Goal: Task Accomplishment & Management: Manage account settings

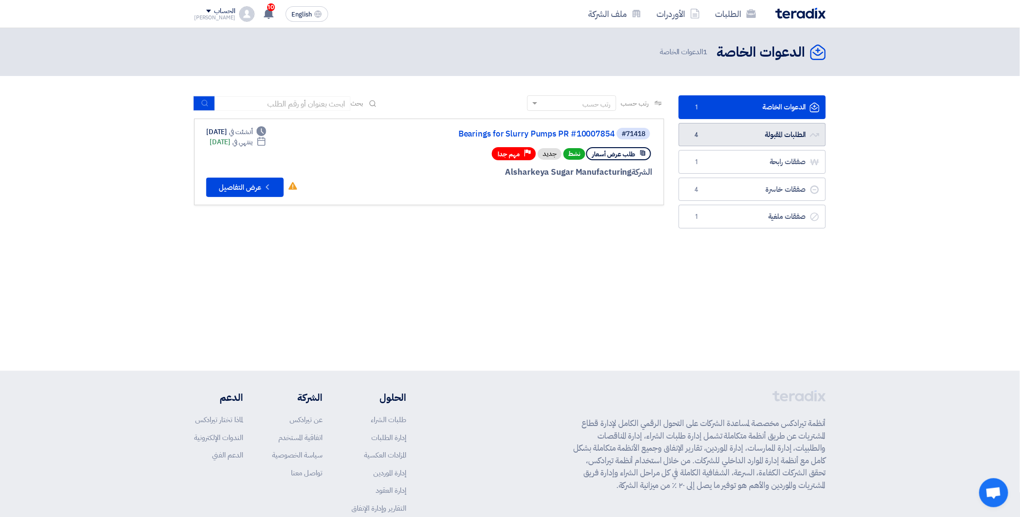
click at [762, 146] on link "الطلبات المقبولة الطلبات المقبولة 4" at bounding box center [752, 135] width 147 height 24
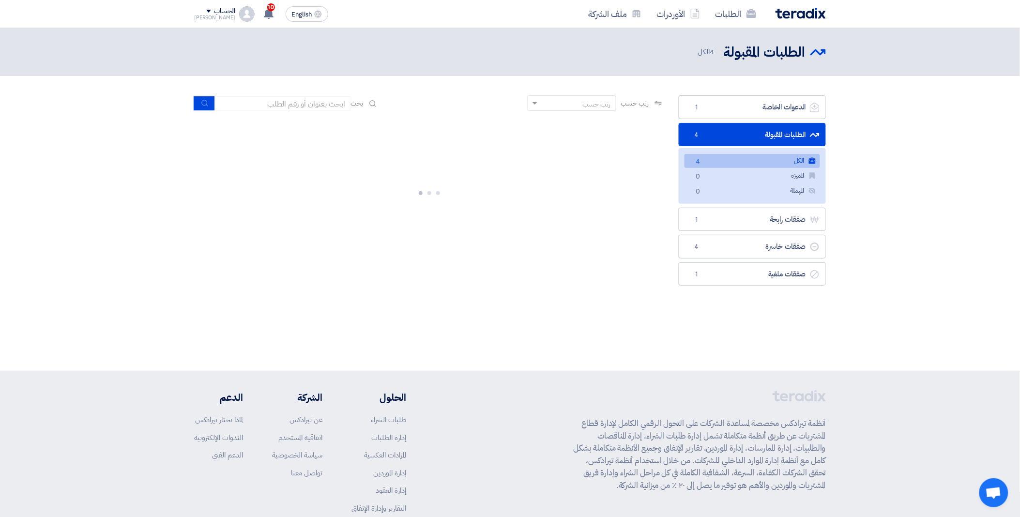
click at [594, 201] on div at bounding box center [429, 191] width 470 height 145
click at [716, 224] on link "صفقات رابحة صفقات رابحة 1" at bounding box center [752, 220] width 147 height 24
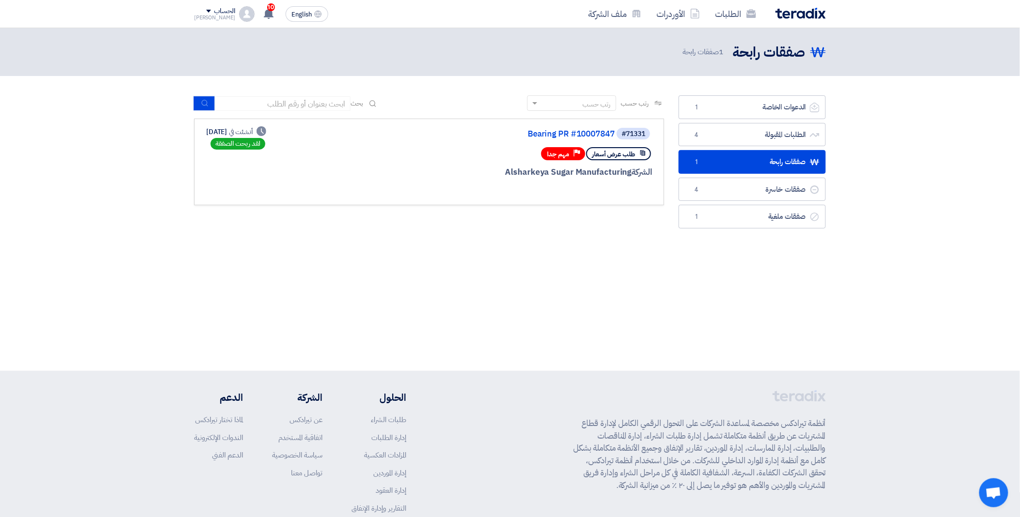
click at [604, 156] on span "طلب عرض أسعار" at bounding box center [613, 154] width 43 height 9
click at [620, 132] on span "#71331" at bounding box center [633, 134] width 33 height 12
click at [597, 132] on link "Bearing PR #10007847" at bounding box center [518, 134] width 194 height 9
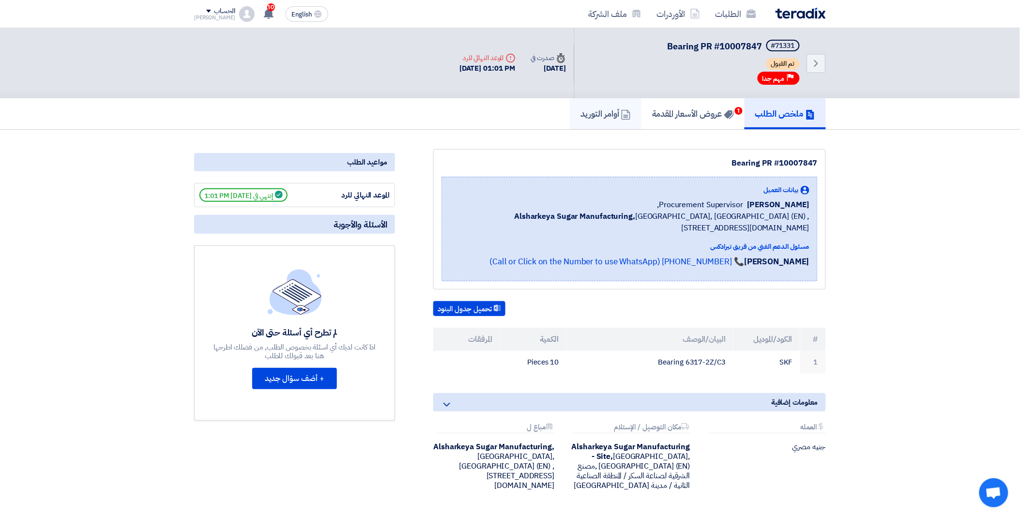
click at [608, 108] on h5 "أوامر التوريد" at bounding box center [605, 113] width 50 height 11
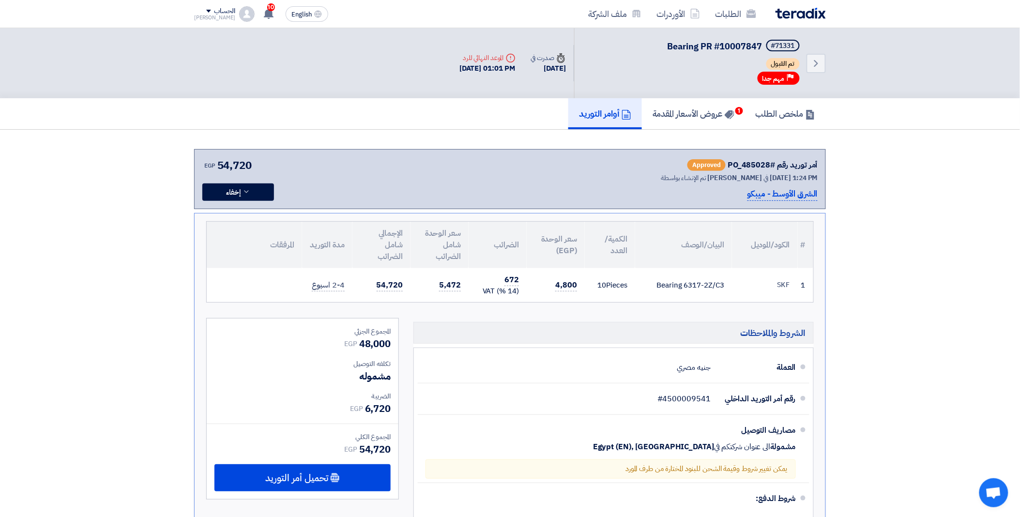
click at [584, 108] on h5 "أوامر التوريد" at bounding box center [605, 113] width 52 height 11
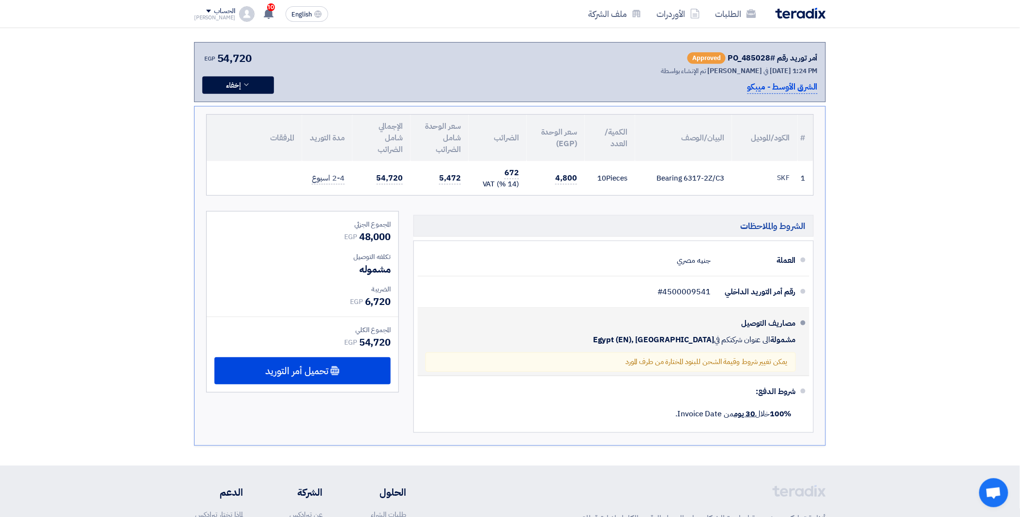
scroll to position [107, 0]
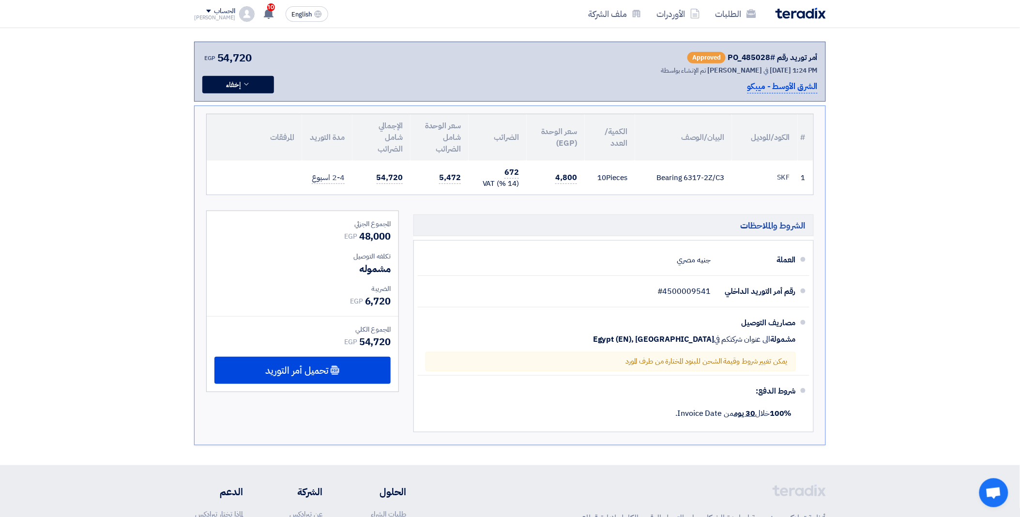
click at [689, 172] on div "Bearing 6317-2Z/C3" at bounding box center [683, 177] width 81 height 11
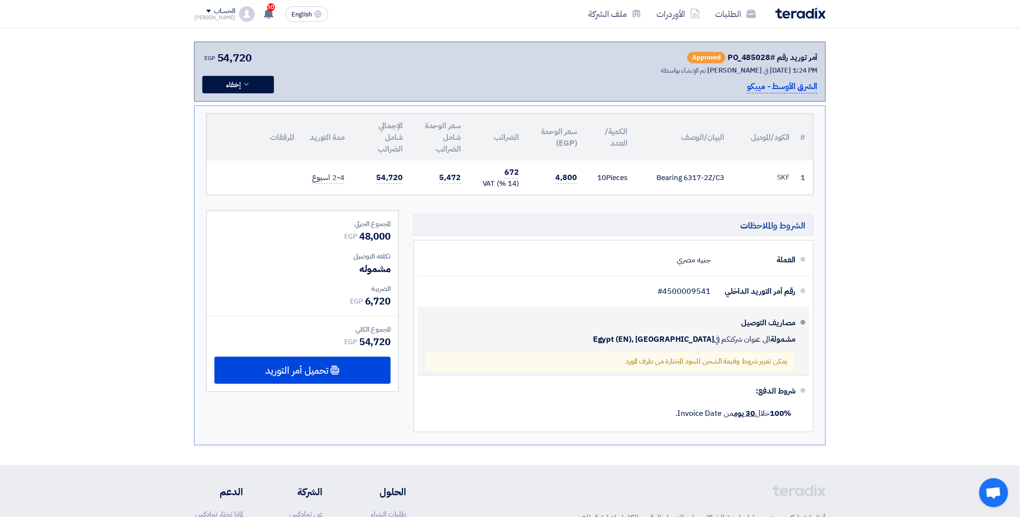
copy div "6317"
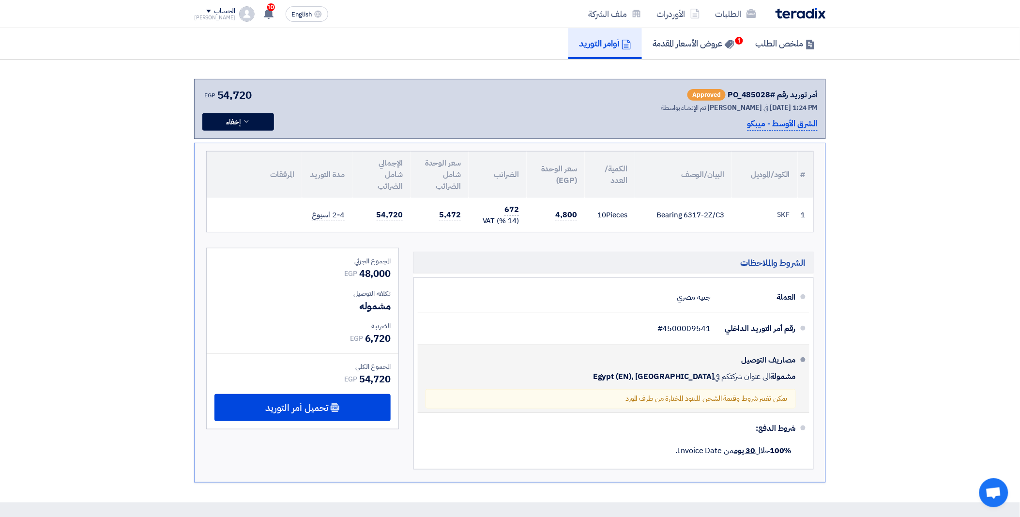
scroll to position [0, 0]
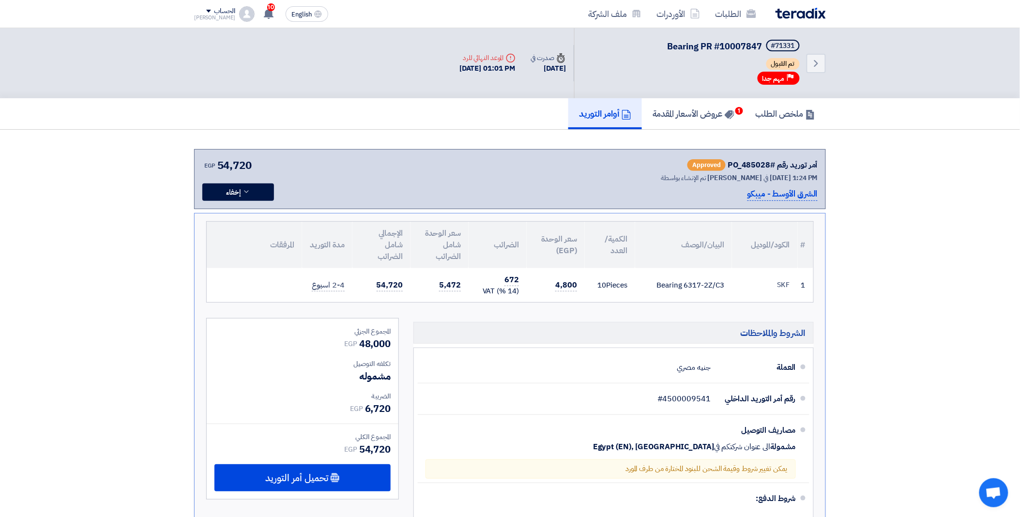
click at [463, 279] on td "5,472" at bounding box center [440, 285] width 58 height 34
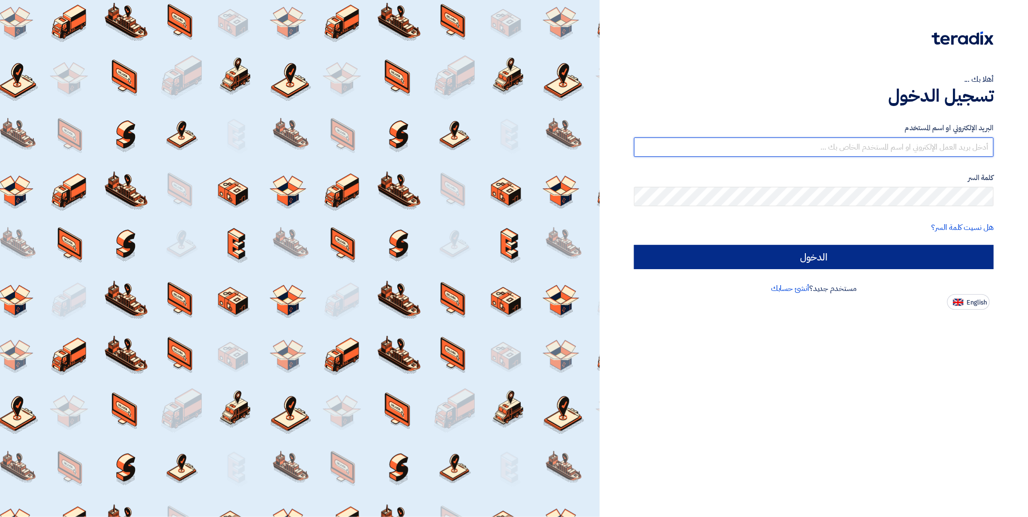
type input "INFO@ME-IS.COM"
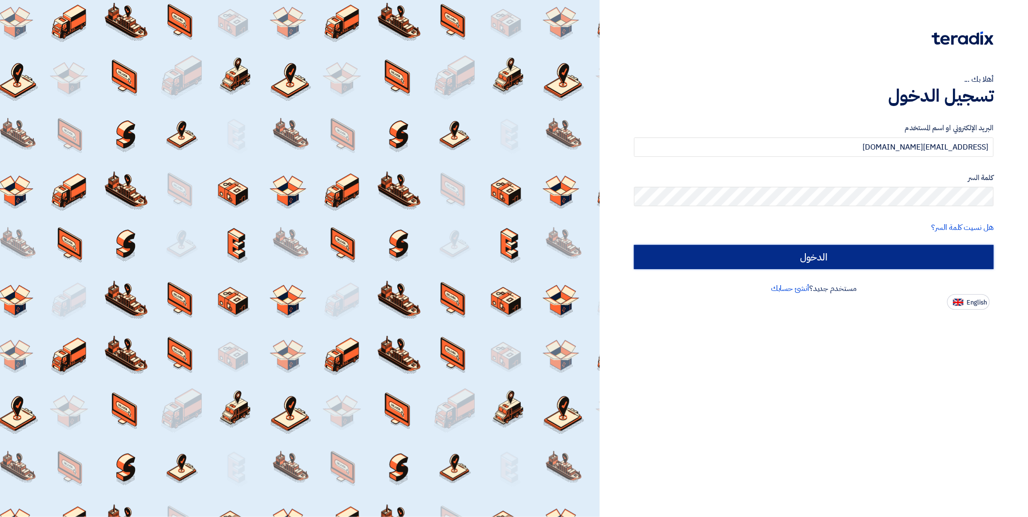
click at [894, 256] on input "الدخول" at bounding box center [814, 257] width 360 height 24
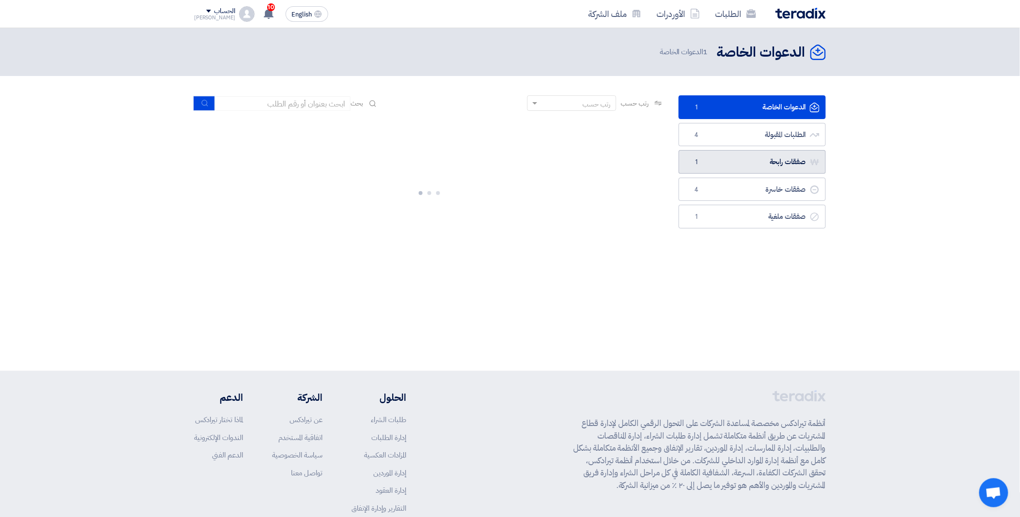
click at [743, 157] on link "صفقات رابحة صفقات رابحة 1" at bounding box center [752, 162] width 147 height 24
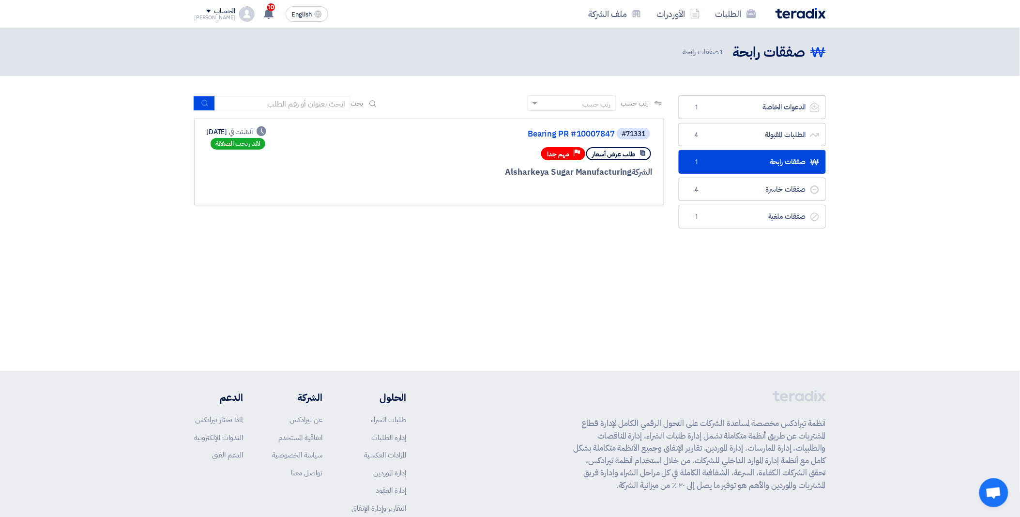
click at [577, 136] on link "Bearing PR #10007847" at bounding box center [518, 134] width 194 height 9
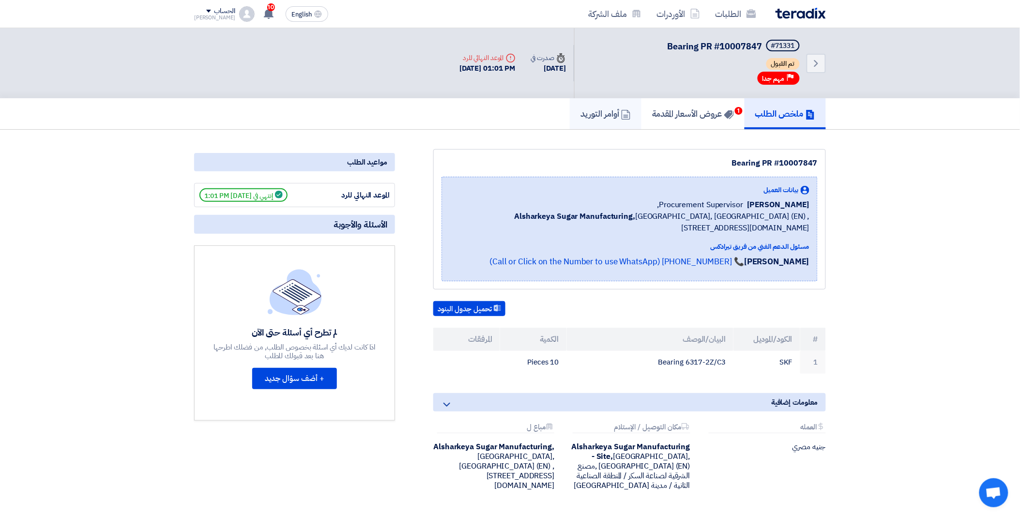
click at [594, 108] on h5 "أوامر التوريد" at bounding box center [605, 113] width 50 height 11
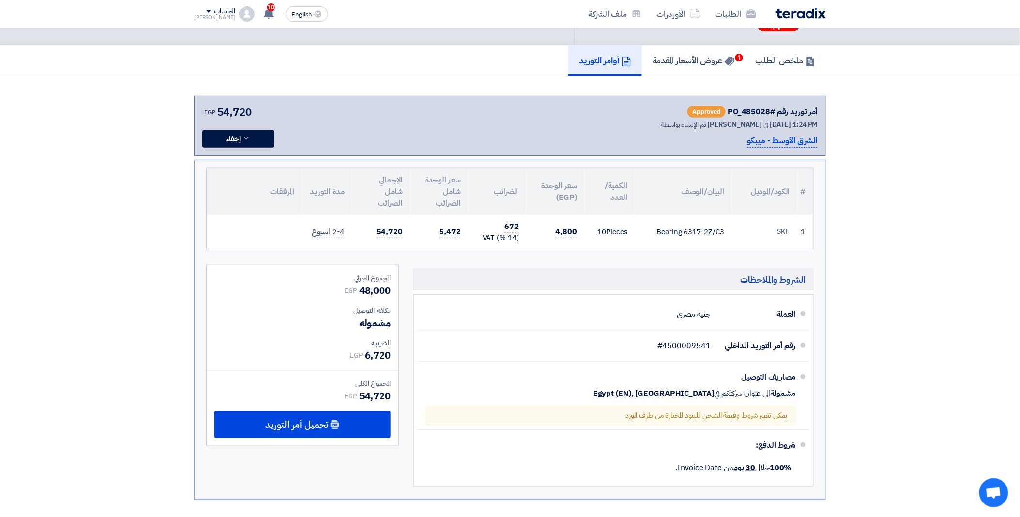
scroll to position [54, 0]
drag, startPoint x: 254, startPoint y: 439, endPoint x: 292, endPoint y: 414, distance: 45.9
click at [255, 439] on div "المجموع الجزئي EGP 48,000 تكلفه التوصيل مشموله الضريبة EGP EGP" at bounding box center [303, 355] width 192 height 181
click at [292, 420] on span "تحميل أمر التوريد" at bounding box center [297, 424] width 62 height 9
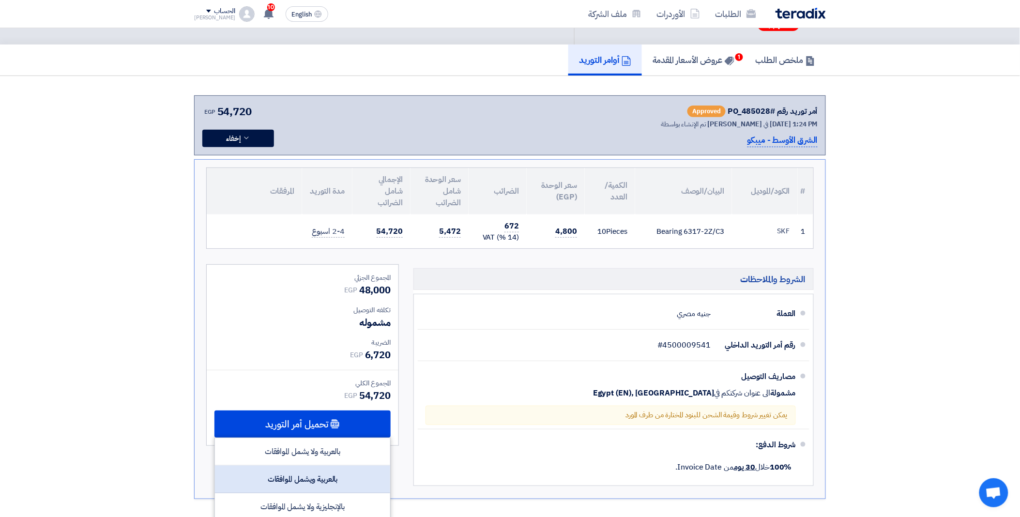
click at [345, 474] on div "بالعربية ويشمل الموافقات" at bounding box center [302, 480] width 175 height 28
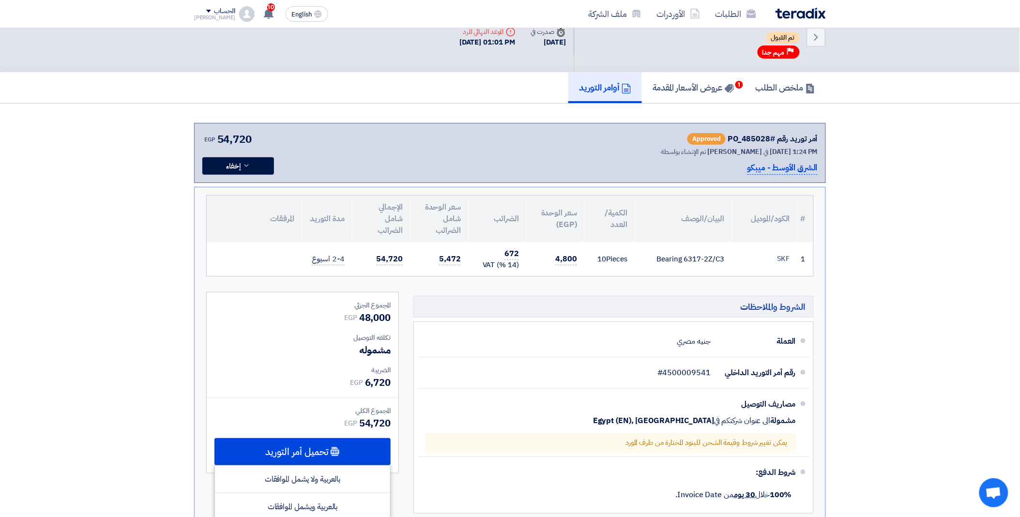
scroll to position [0, 0]
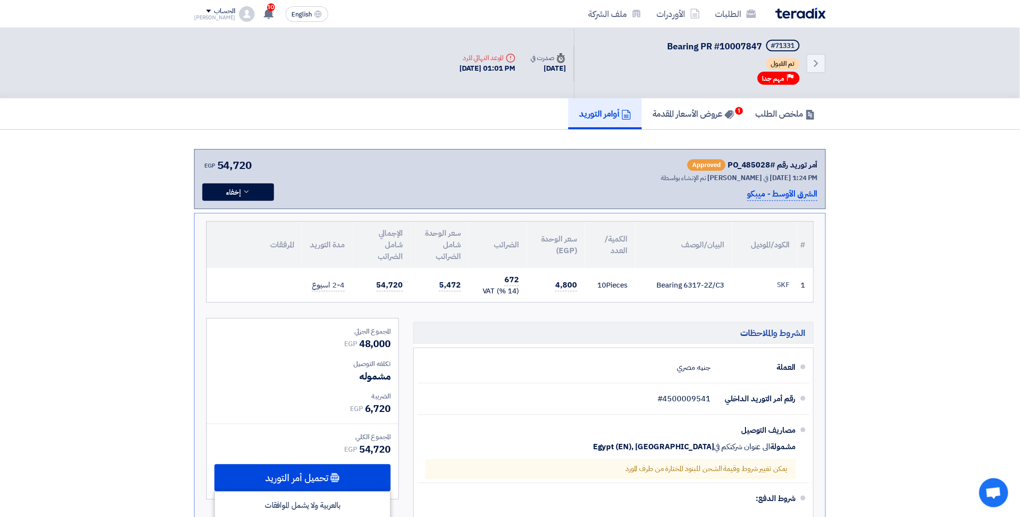
click at [239, 10] on img at bounding box center [246, 13] width 15 height 15
click at [283, 98] on link "الإعدادات" at bounding box center [244, 94] width 85 height 11
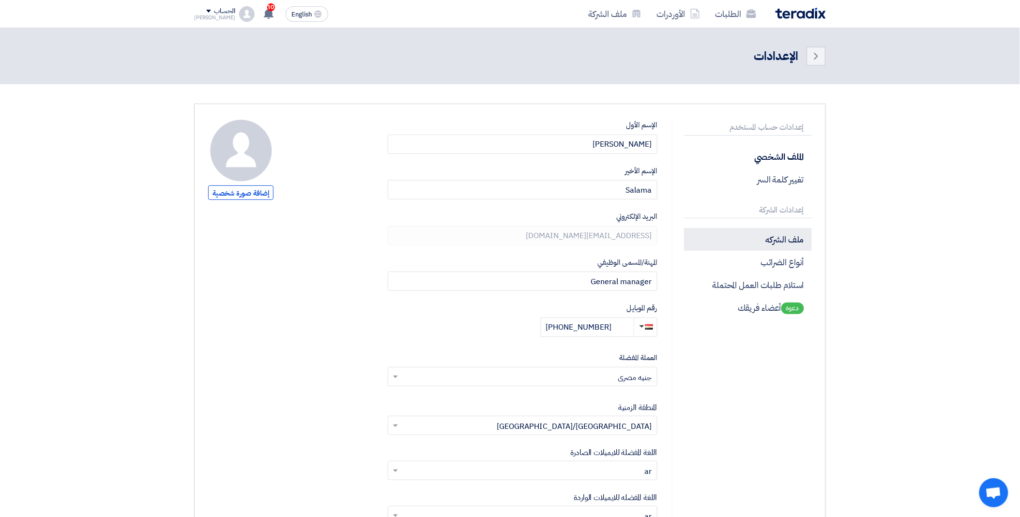
click at [780, 233] on p "ملف الشركه" at bounding box center [748, 239] width 128 height 23
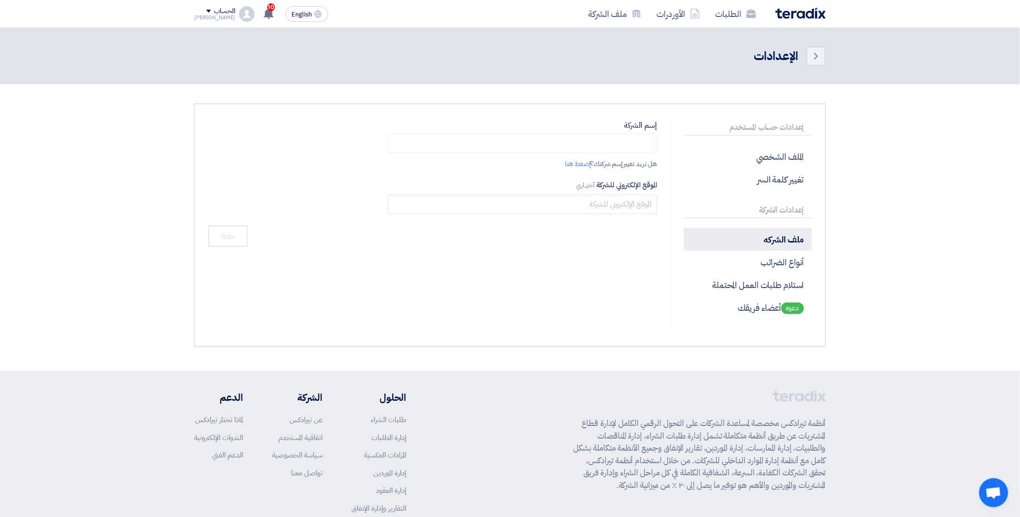
type input "الشرق الأوسط - ميبكو"
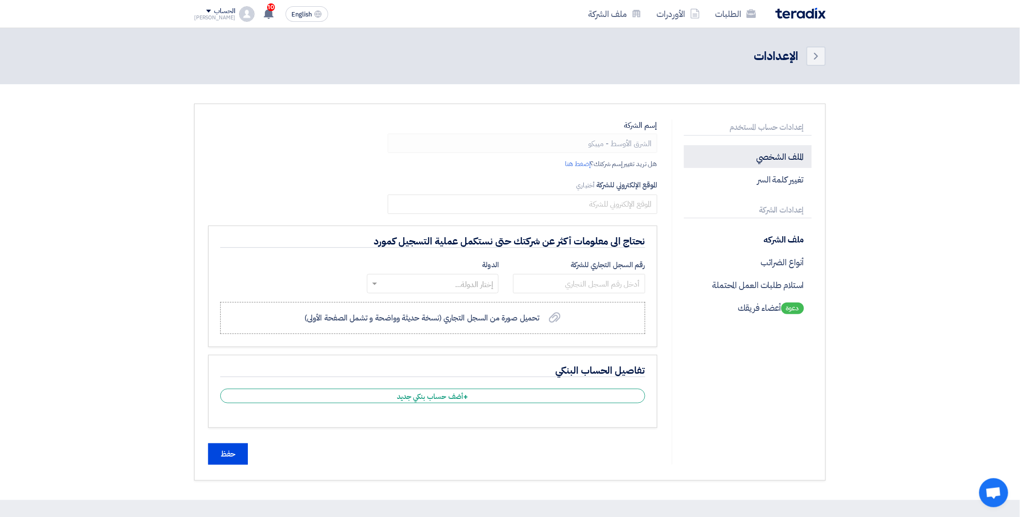
click at [796, 149] on p "الملف الشخصي" at bounding box center [748, 156] width 128 height 23
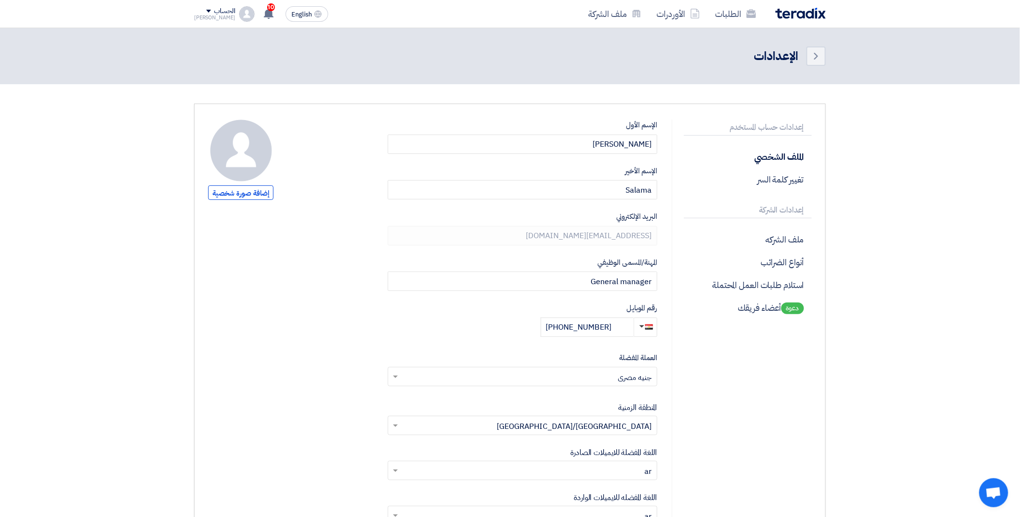
click at [225, 10] on div "الحساب Yossef الطلبات الأوردرات ملف الشركة الإعدادات خروج" at bounding box center [224, 13] width 61 height 15
click at [281, 94] on link "الإعدادات" at bounding box center [244, 94] width 85 height 11
click at [616, 19] on link "ملف الشركة" at bounding box center [614, 13] width 69 height 23
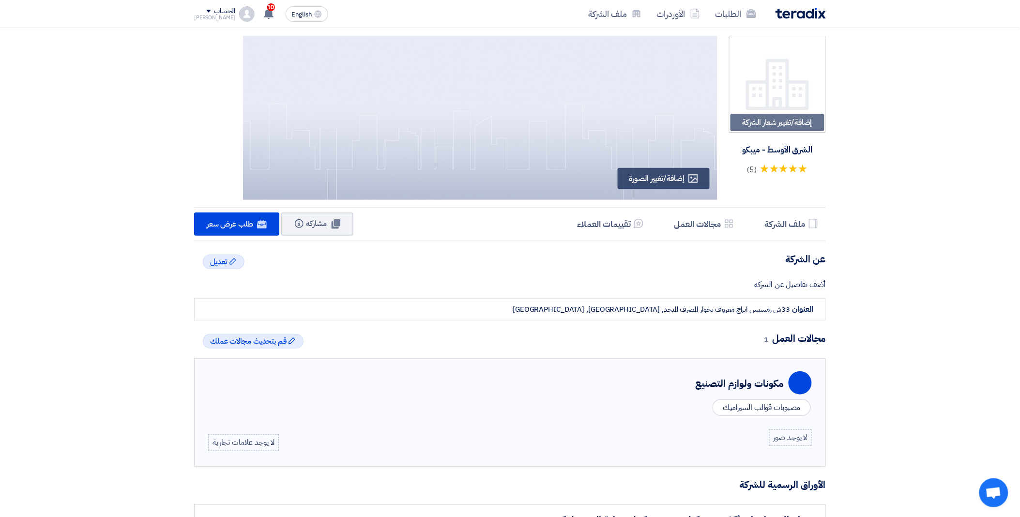
click at [754, 1] on div "الطلبات الأوردرات ملف الشركة English EN 10 تم نشر طلب عروض أسعار جديد - شاهد ال…" at bounding box center [510, 14] width 646 height 28
click at [744, 6] on link "الطلبات" at bounding box center [736, 13] width 56 height 23
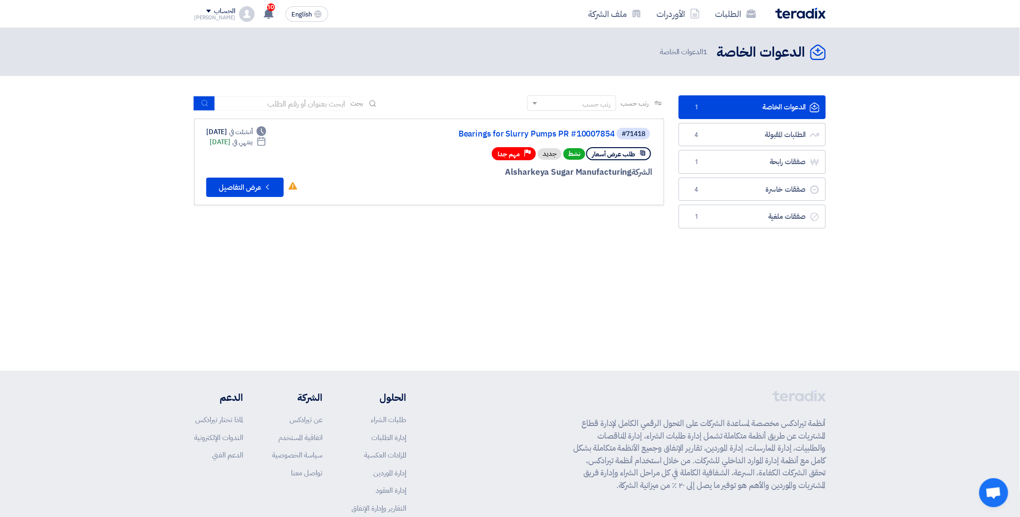
click at [588, 139] on div "#71418 Bearings for Slurry Pumps PR #10007854" at bounding box center [535, 134] width 233 height 14
click at [582, 135] on link "Bearings for Slurry Pumps PR #10007854" at bounding box center [518, 134] width 194 height 9
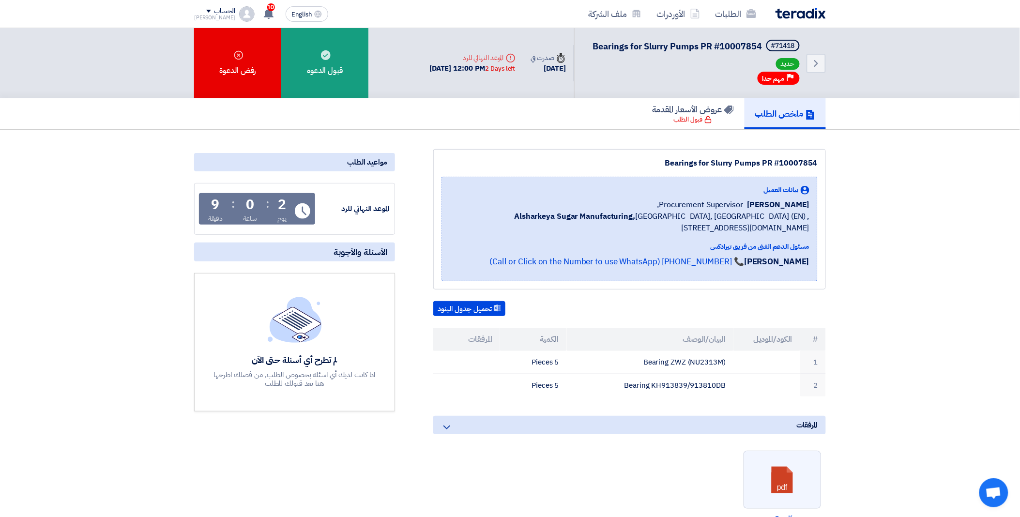
scroll to position [54, 0]
